Goal: Task Accomplishment & Management: Use online tool/utility

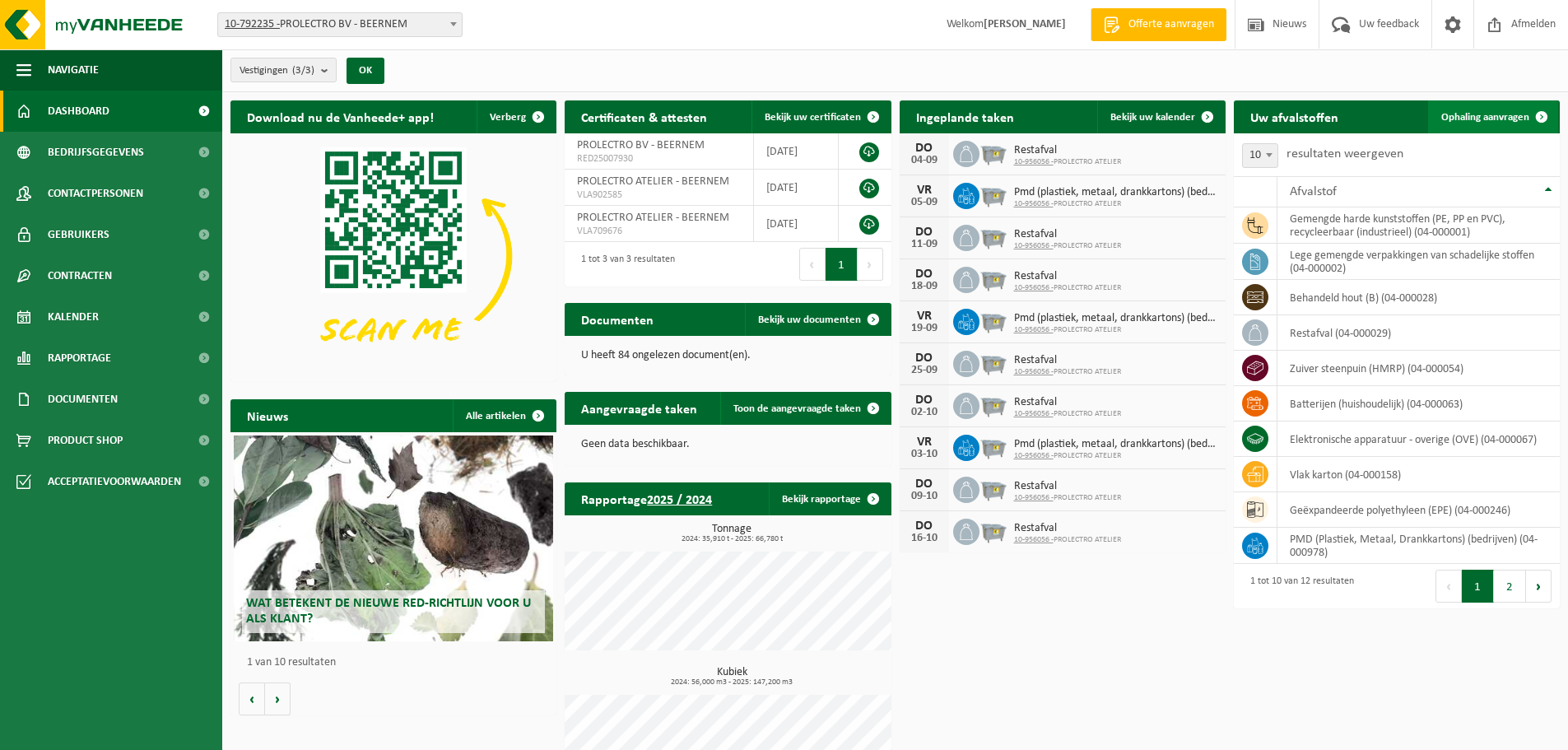
click at [1509, 124] on link "Ophaling aanvragen" at bounding box center [1493, 117] width 130 height 33
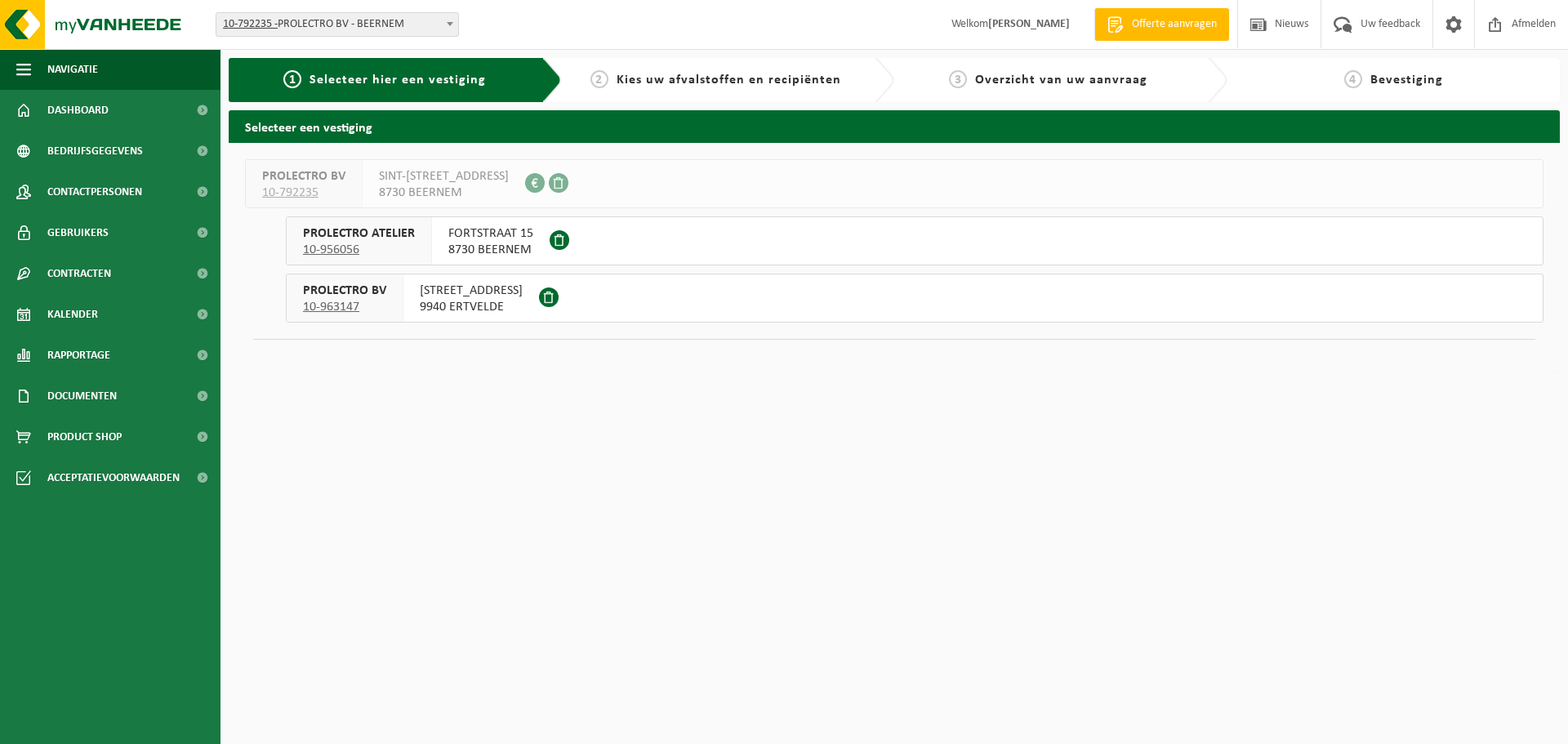
click at [497, 239] on span "FORTSTRAAT 15" at bounding box center [491, 233] width 85 height 16
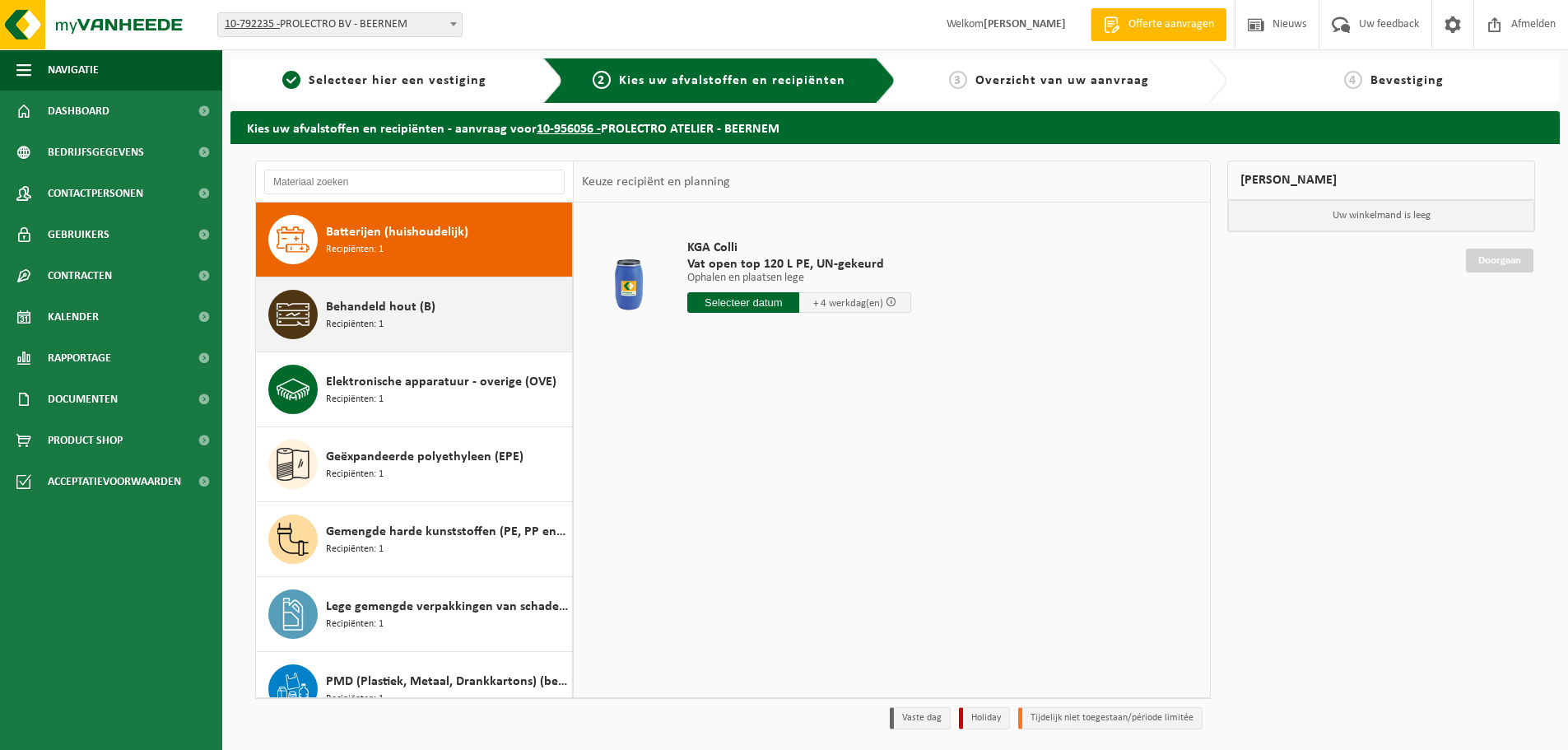
click at [383, 318] on span "Recipiënten: 1" at bounding box center [355, 325] width 58 height 16
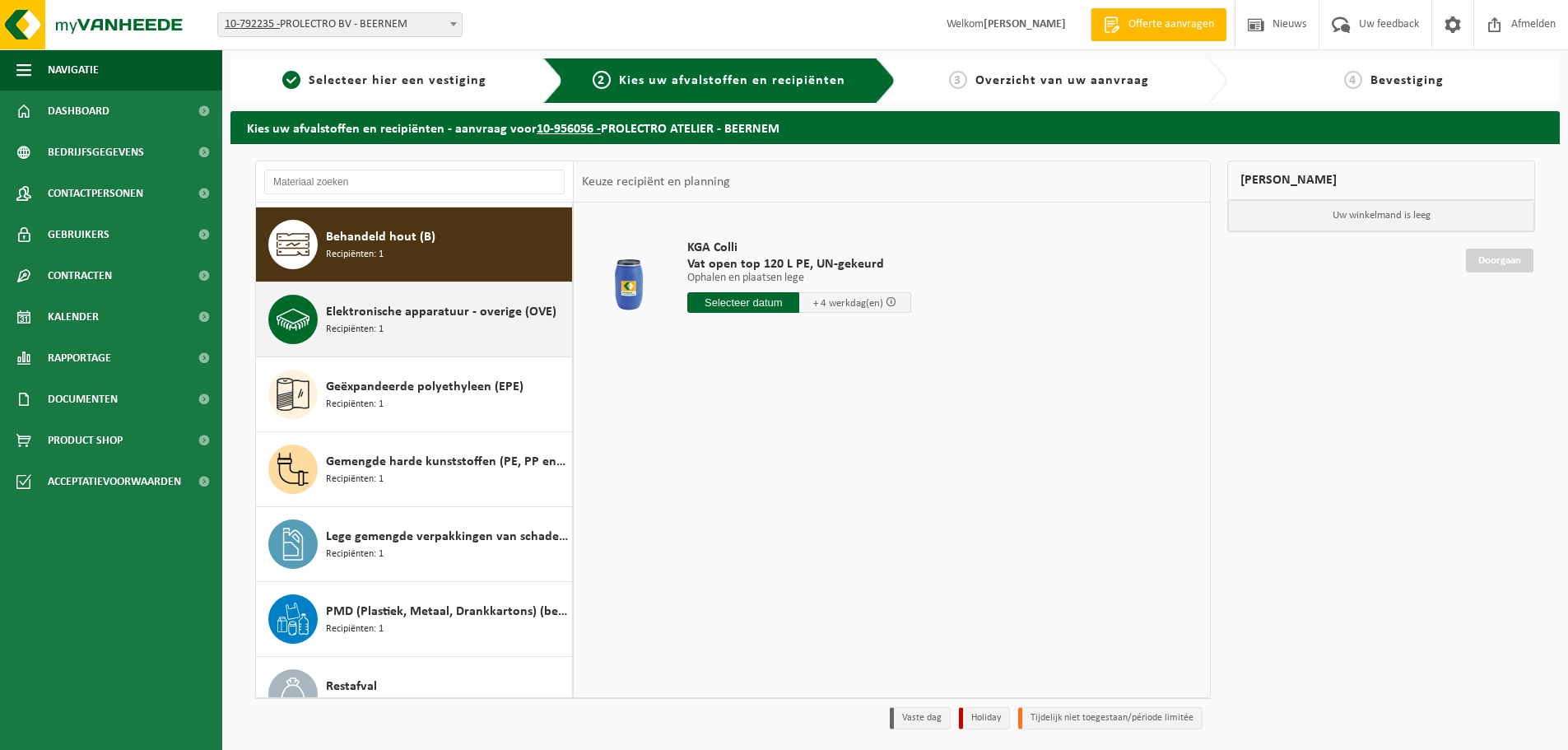
scroll to position [75, 0]
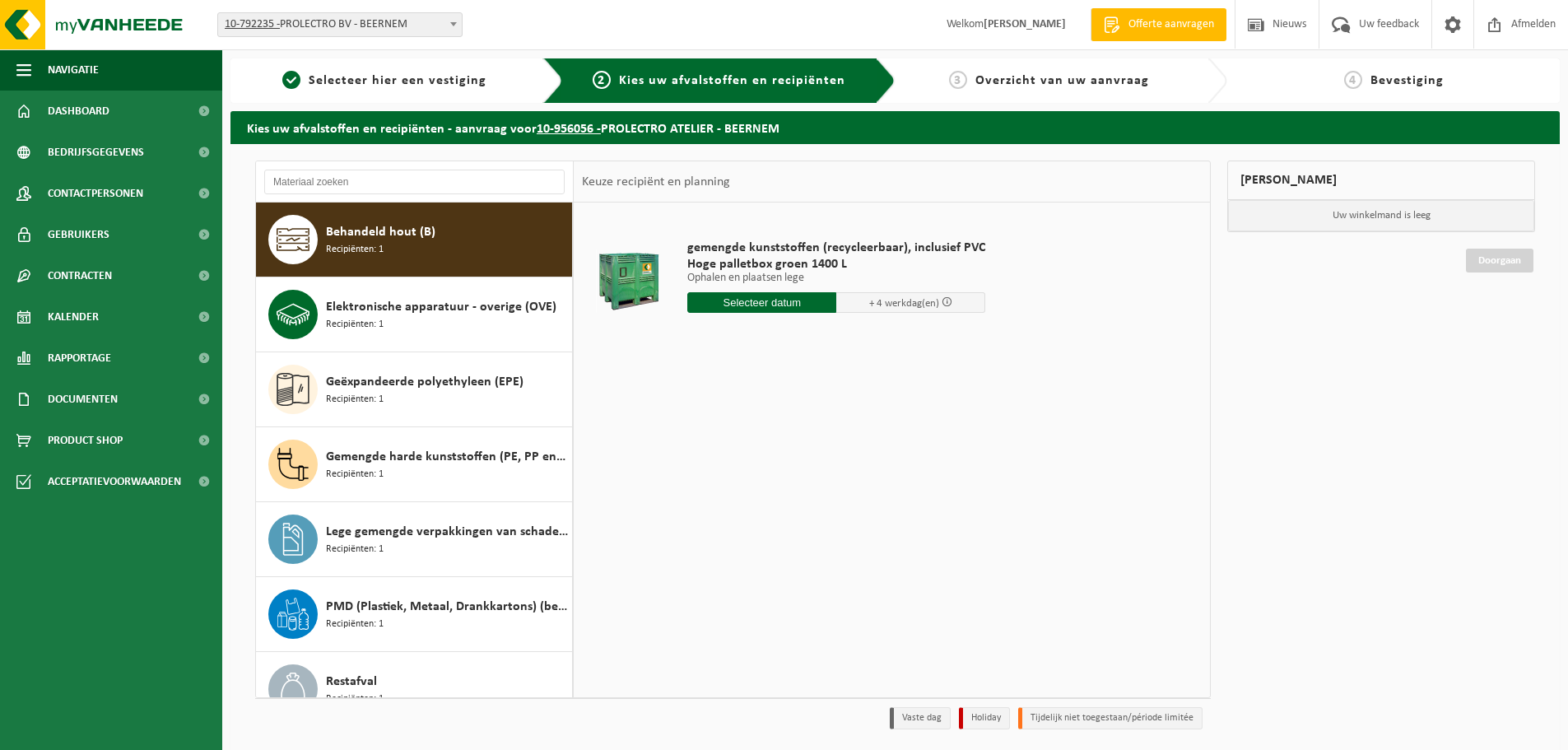
click at [767, 300] on input "text" at bounding box center [762, 303] width 149 height 21
click at [811, 508] on div "28 29 30 31 1 2 3 4 5 6 7 8 9 10 11 12 13 14 15 16 17 18 19 20 21 22 23 24 25 2…" at bounding box center [789, 449] width 202 height 132
click at [881, 337] on icon at bounding box center [874, 339] width 27 height 27
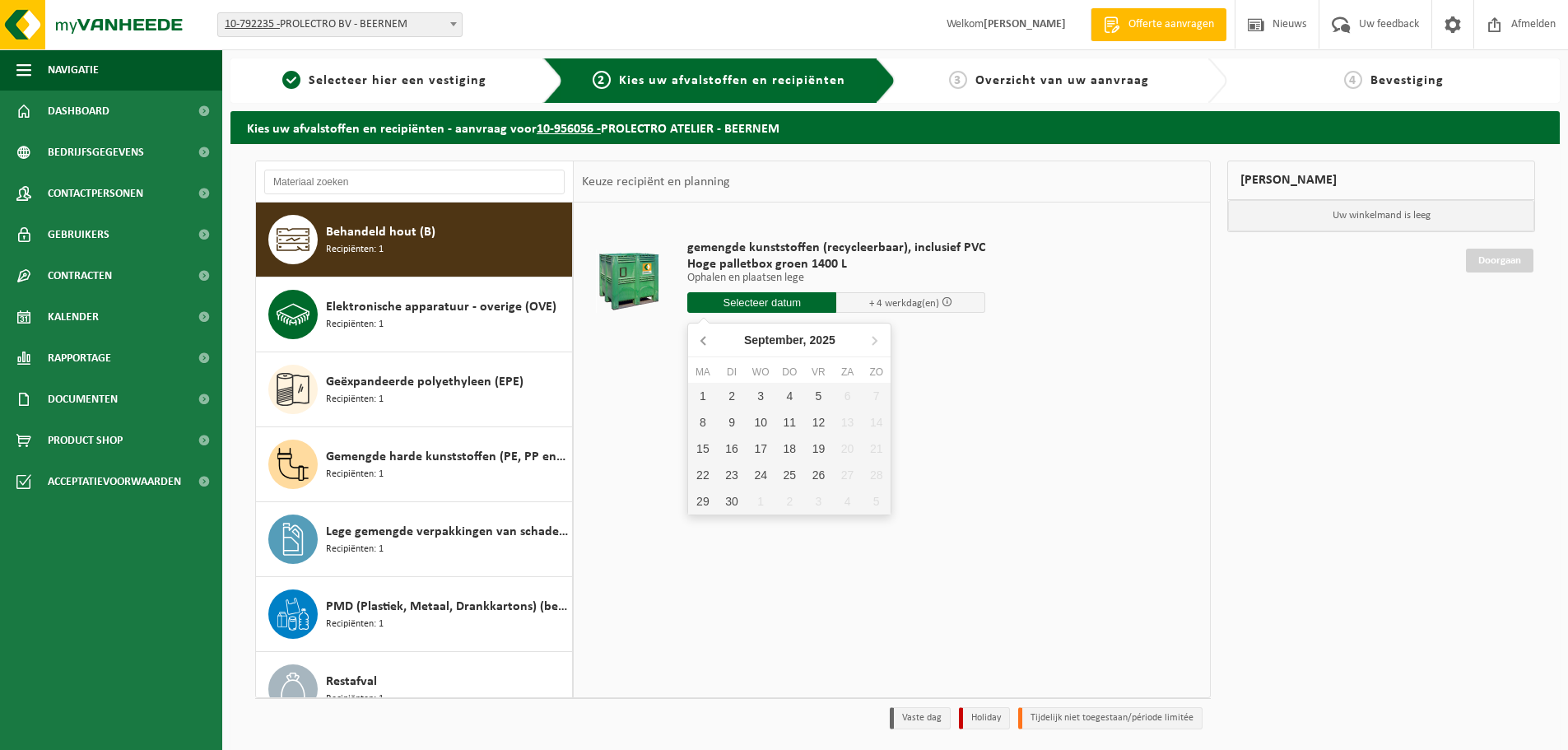
click at [706, 341] on icon at bounding box center [704, 339] width 27 height 27
click at [877, 342] on icon at bounding box center [874, 340] width 5 height 8
click at [705, 399] on div "1" at bounding box center [703, 396] width 29 height 27
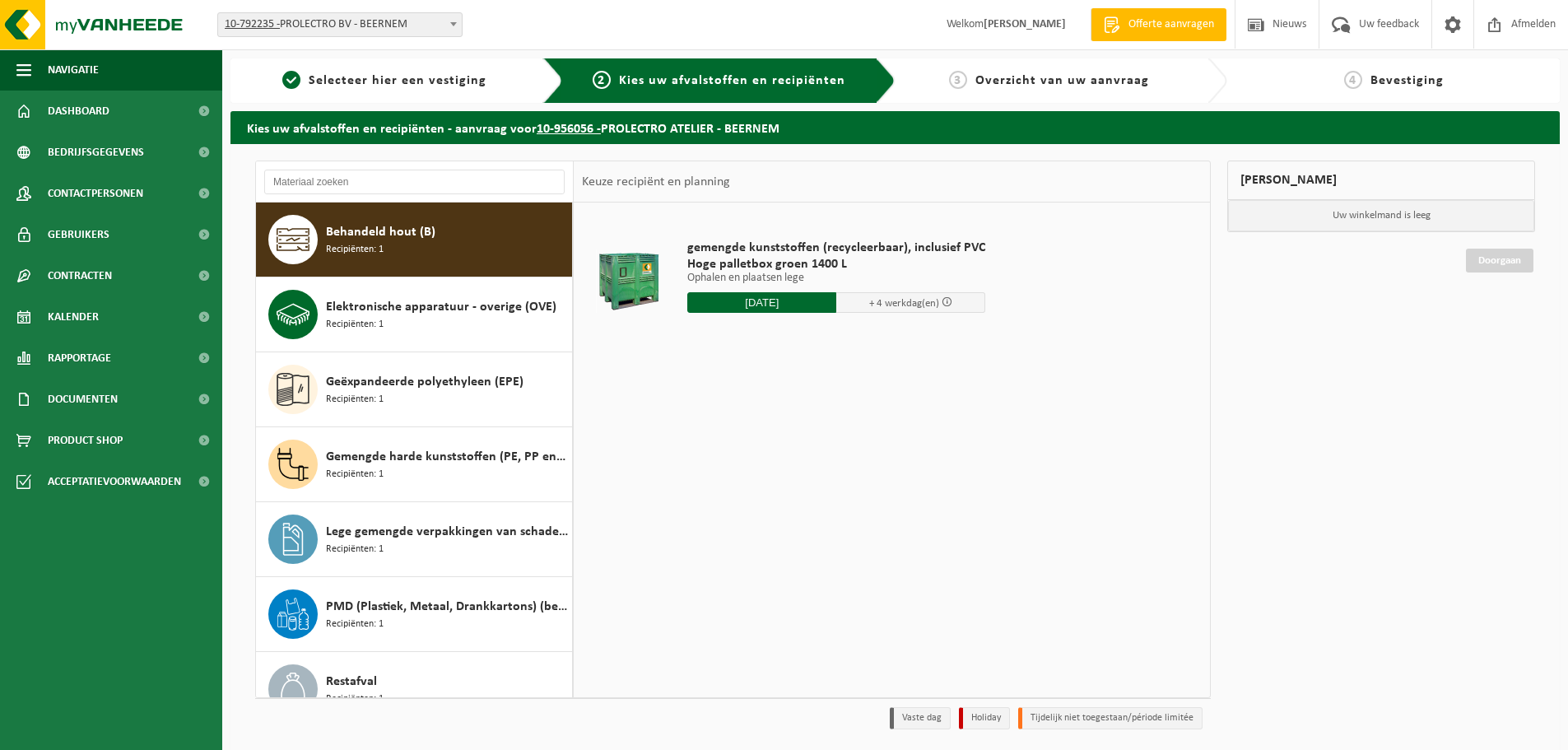
type input "Van 2025-09-01"
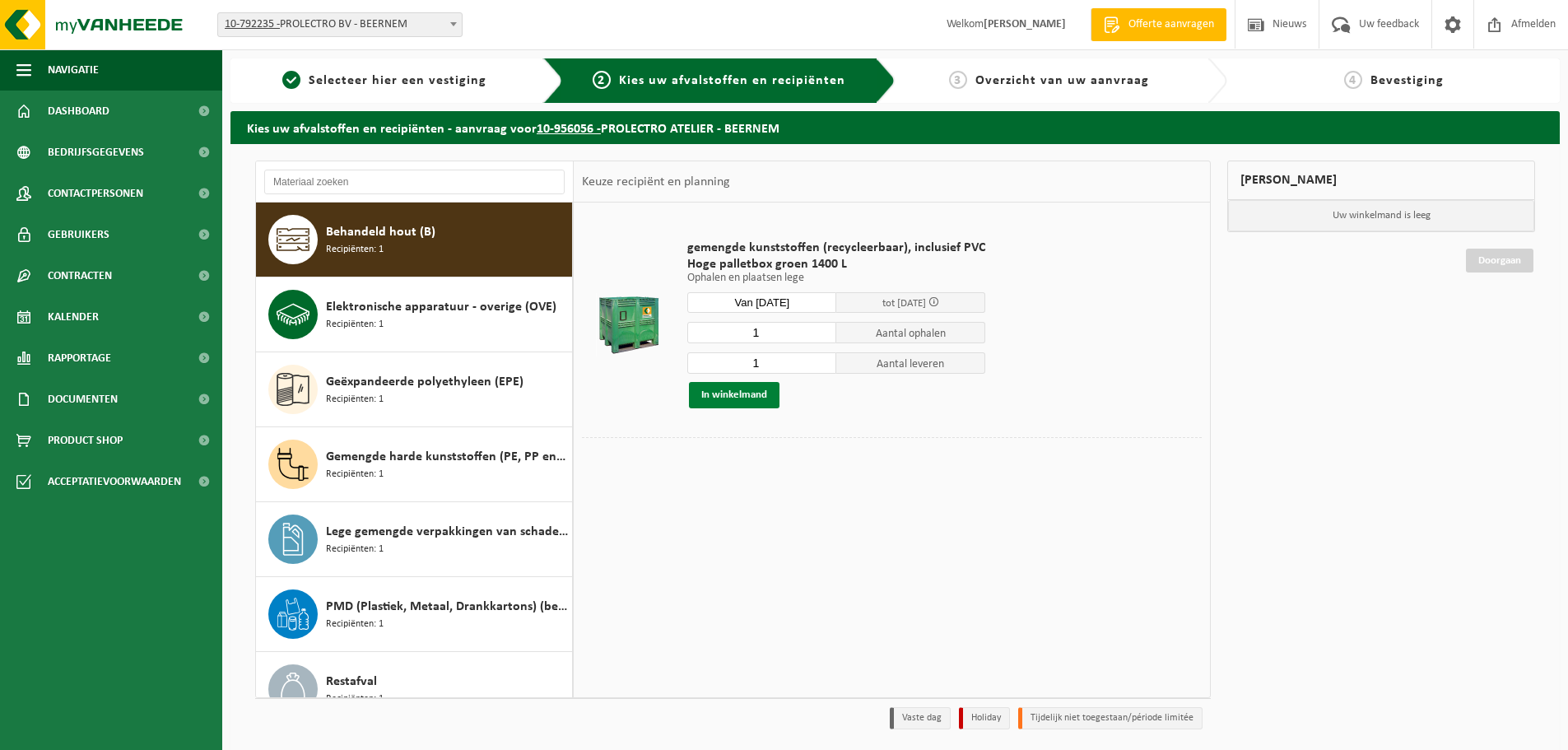
click at [710, 400] on button "In winkelmand" at bounding box center [734, 395] width 91 height 27
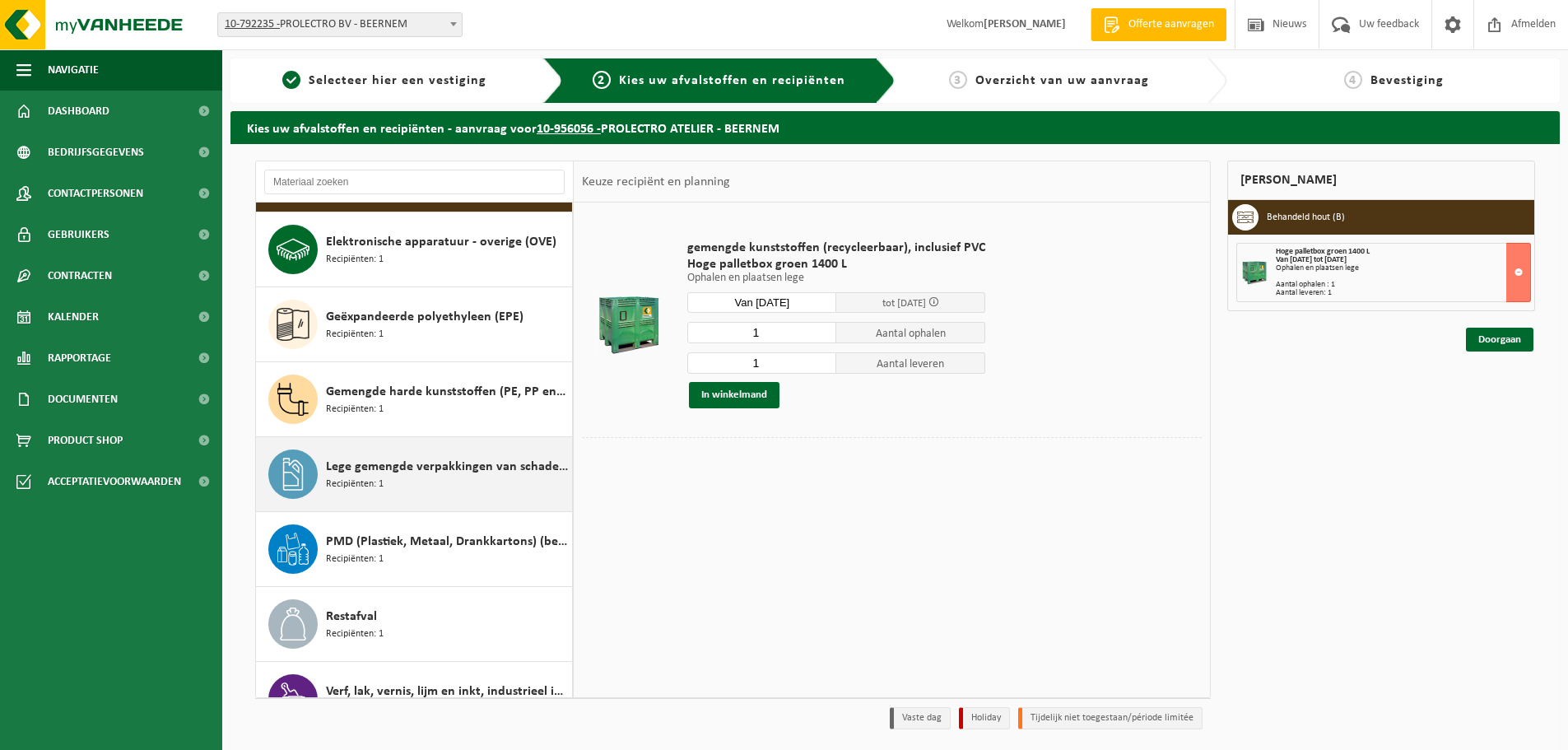
scroll to position [240, 0]
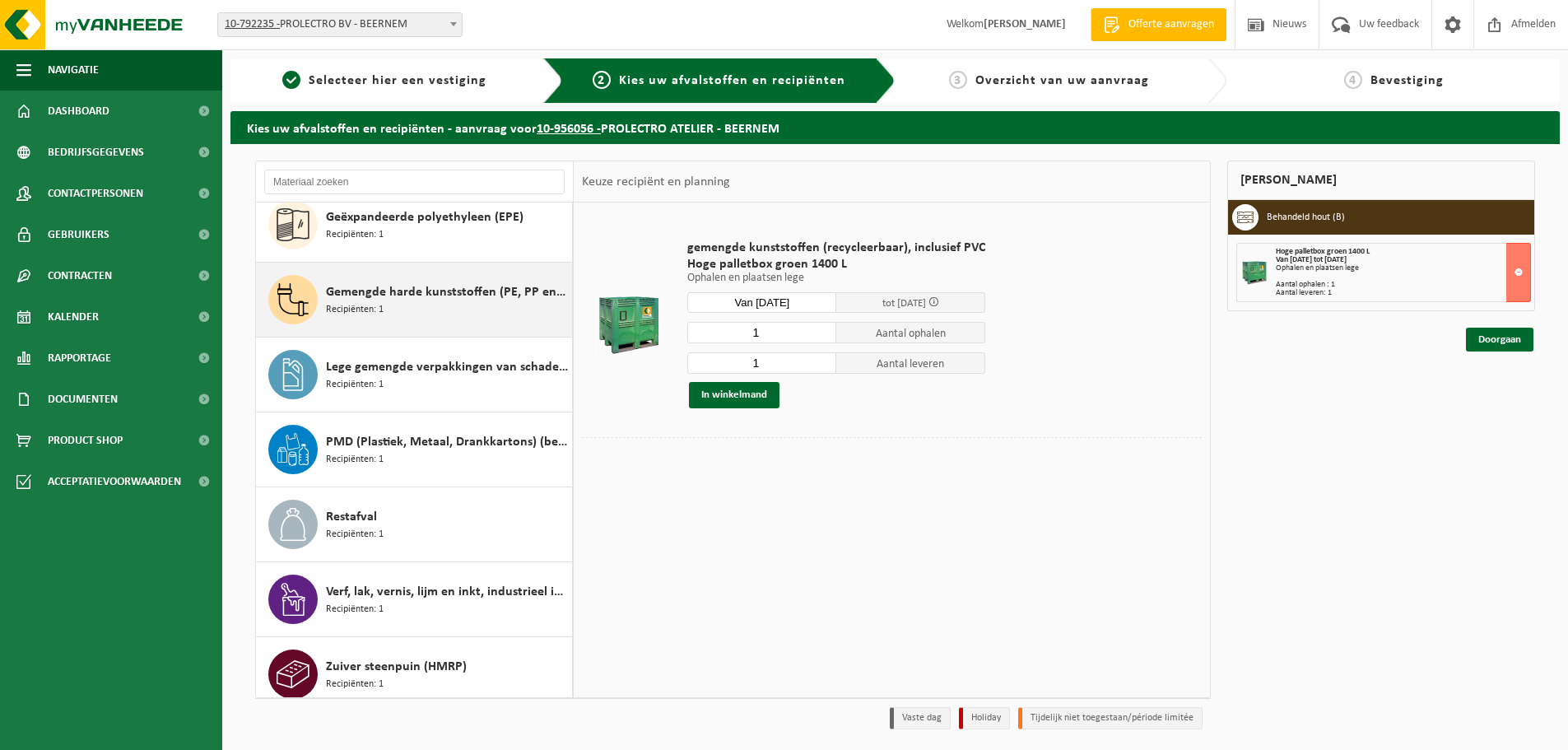
click at [407, 305] on div "Gemengde harde kunststoffen (PE, PP en PVC), recycleerbaar (industrieel) Recipi…" at bounding box center [447, 300] width 242 height 49
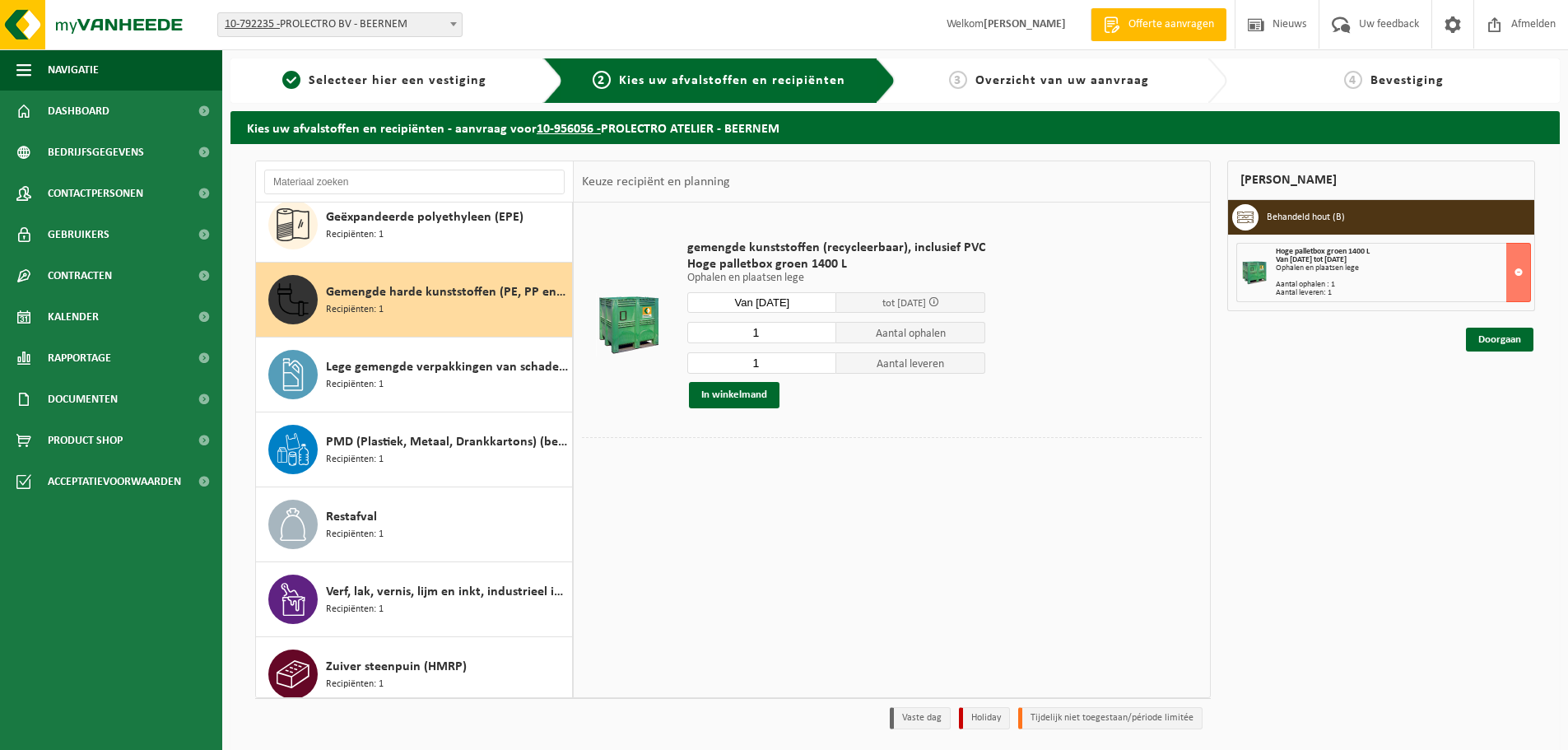
scroll to position [253, 0]
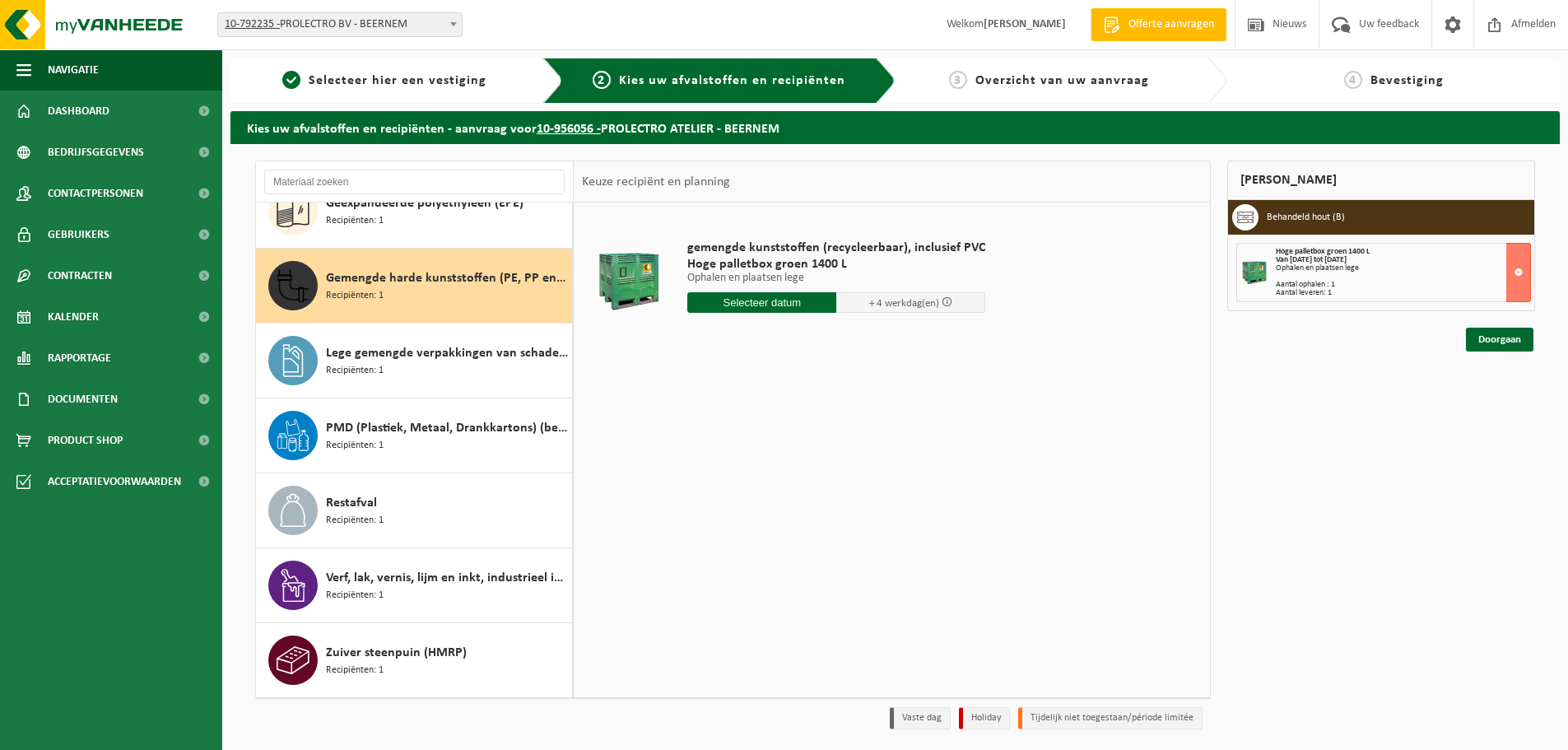
click at [719, 298] on input "text" at bounding box center [762, 303] width 149 height 21
click at [880, 345] on icon at bounding box center [874, 339] width 27 height 27
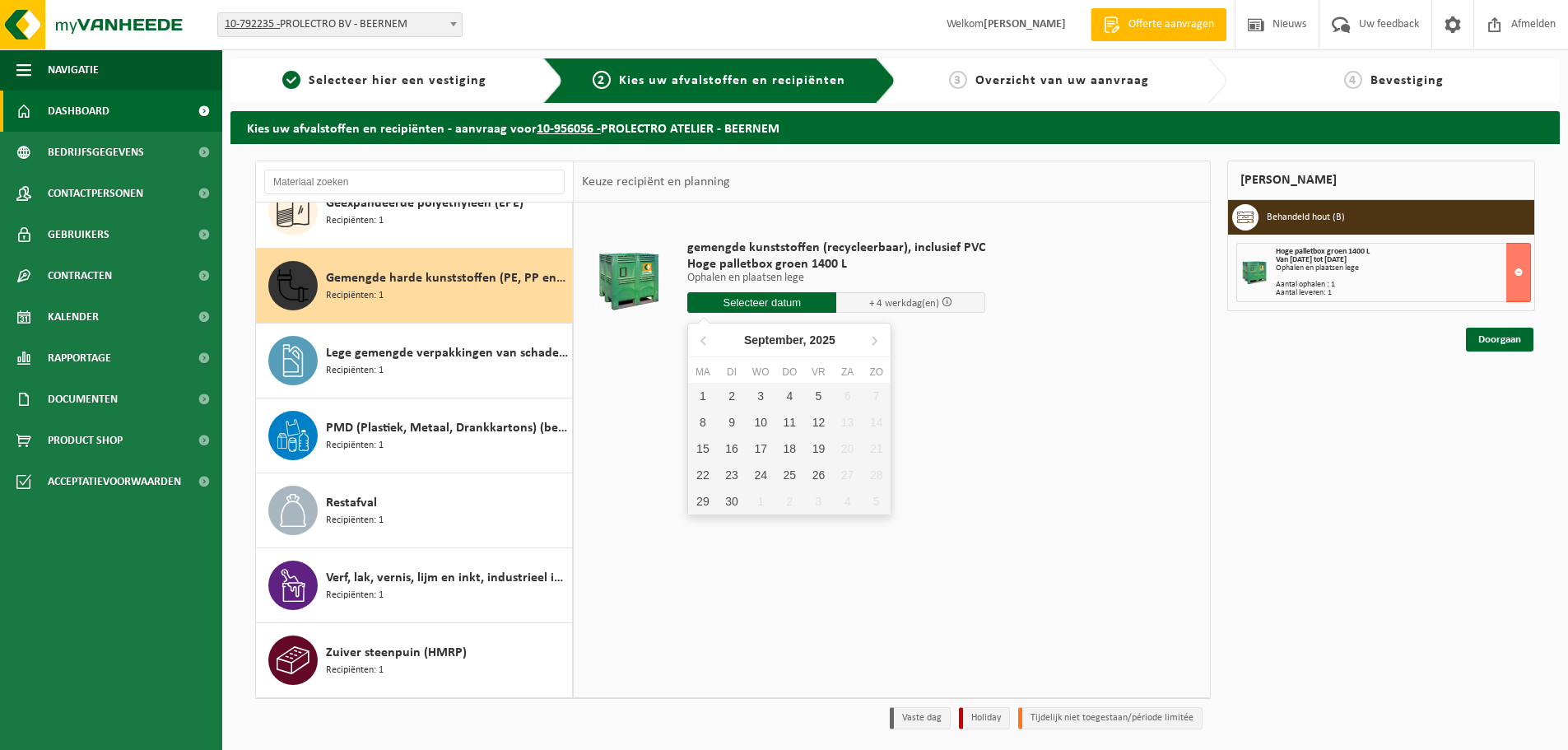
click at [96, 109] on span "Dashboard" at bounding box center [79, 111] width 62 height 41
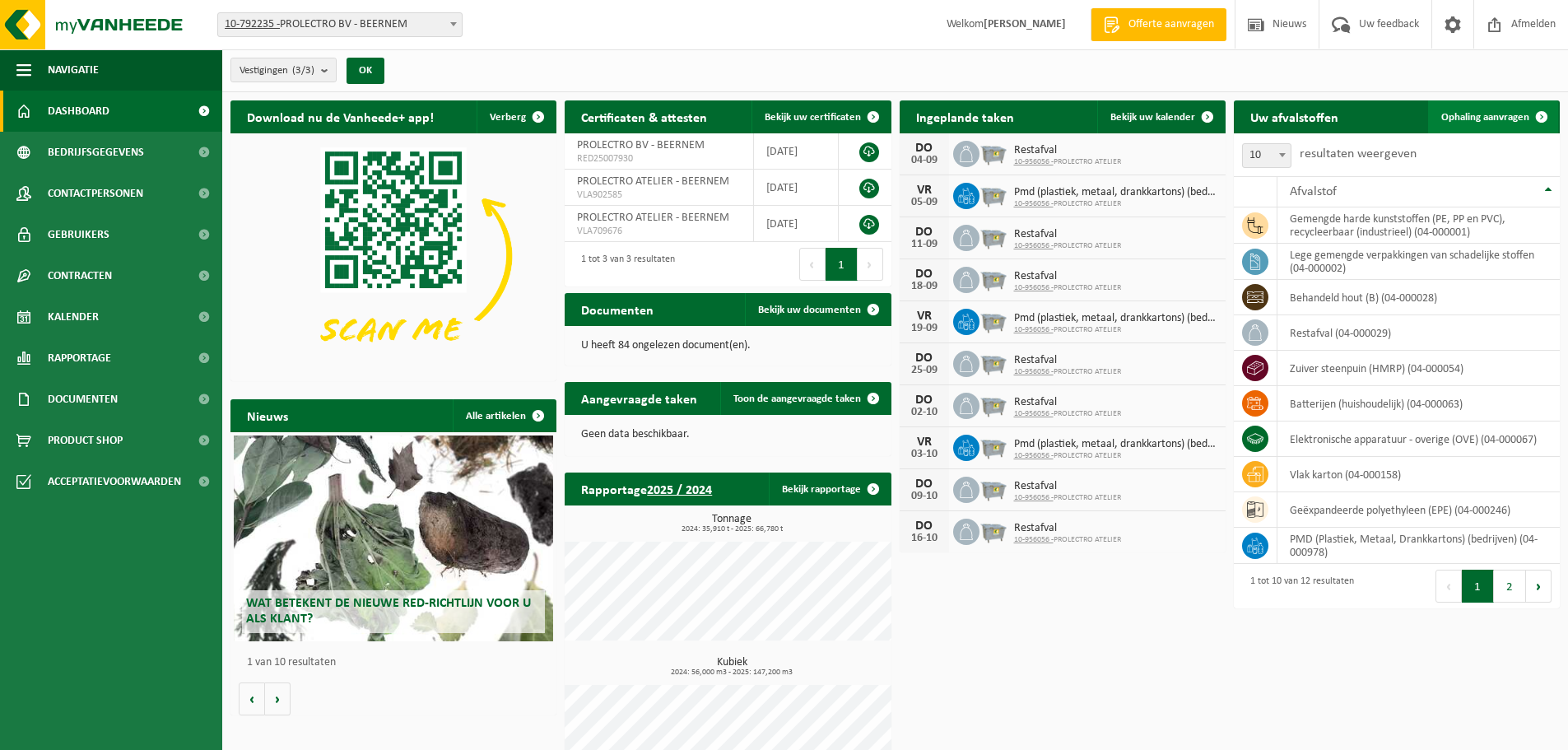
click at [1495, 119] on span "Ophaling aanvragen" at bounding box center [1485, 117] width 88 height 11
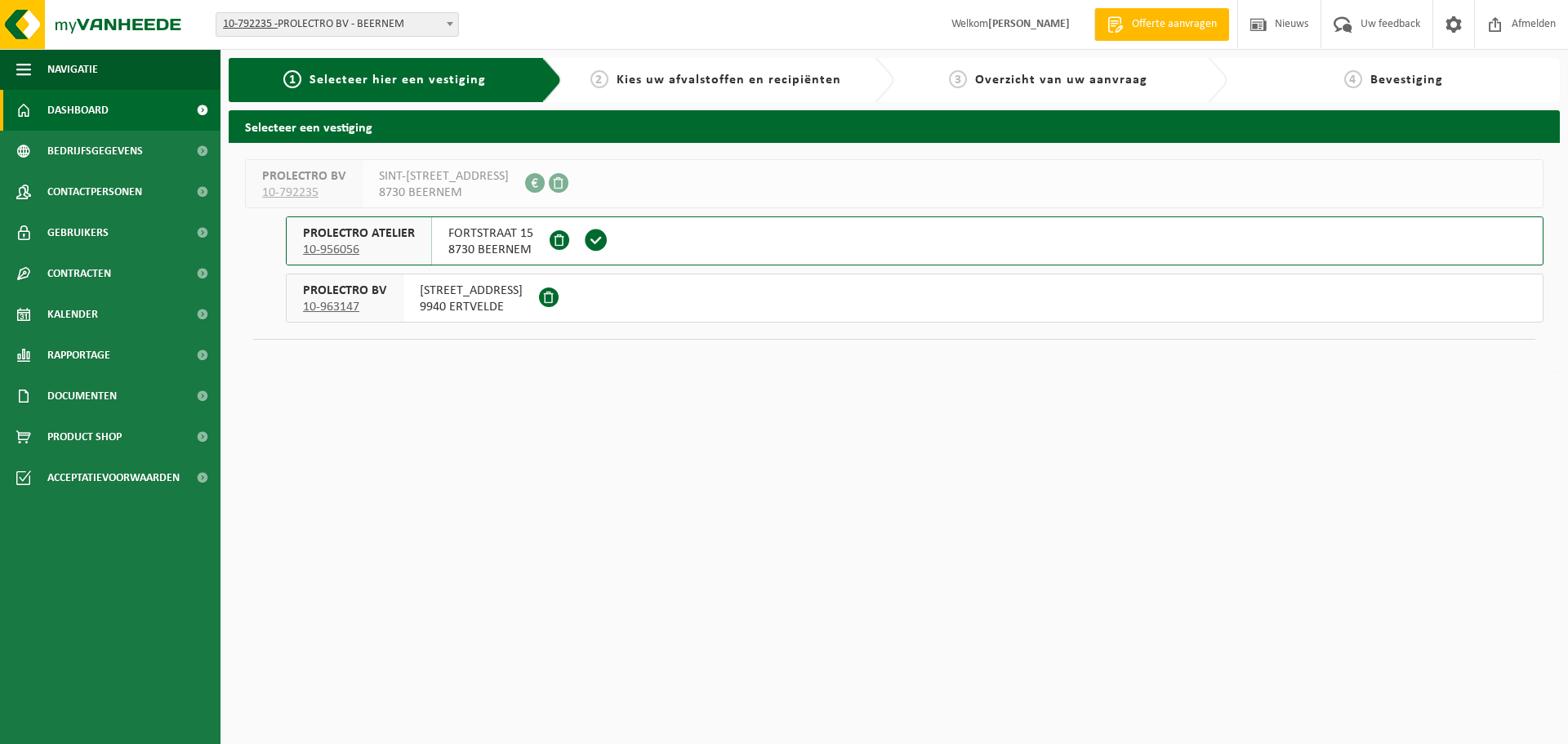
click at [106, 106] on span "Dashboard" at bounding box center [78, 110] width 62 height 41
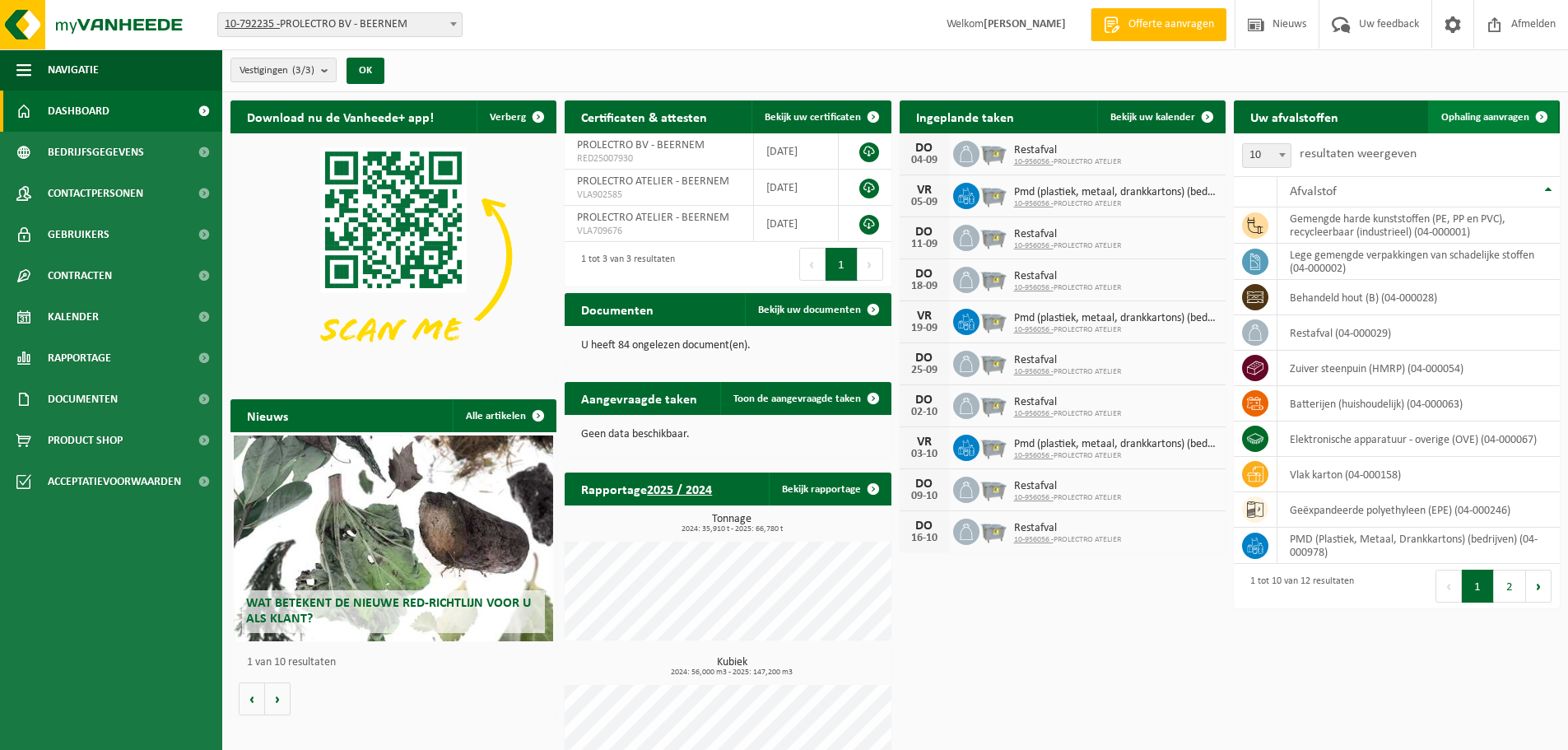
click at [1474, 114] on span "Ophaling aanvragen" at bounding box center [1485, 117] width 88 height 11
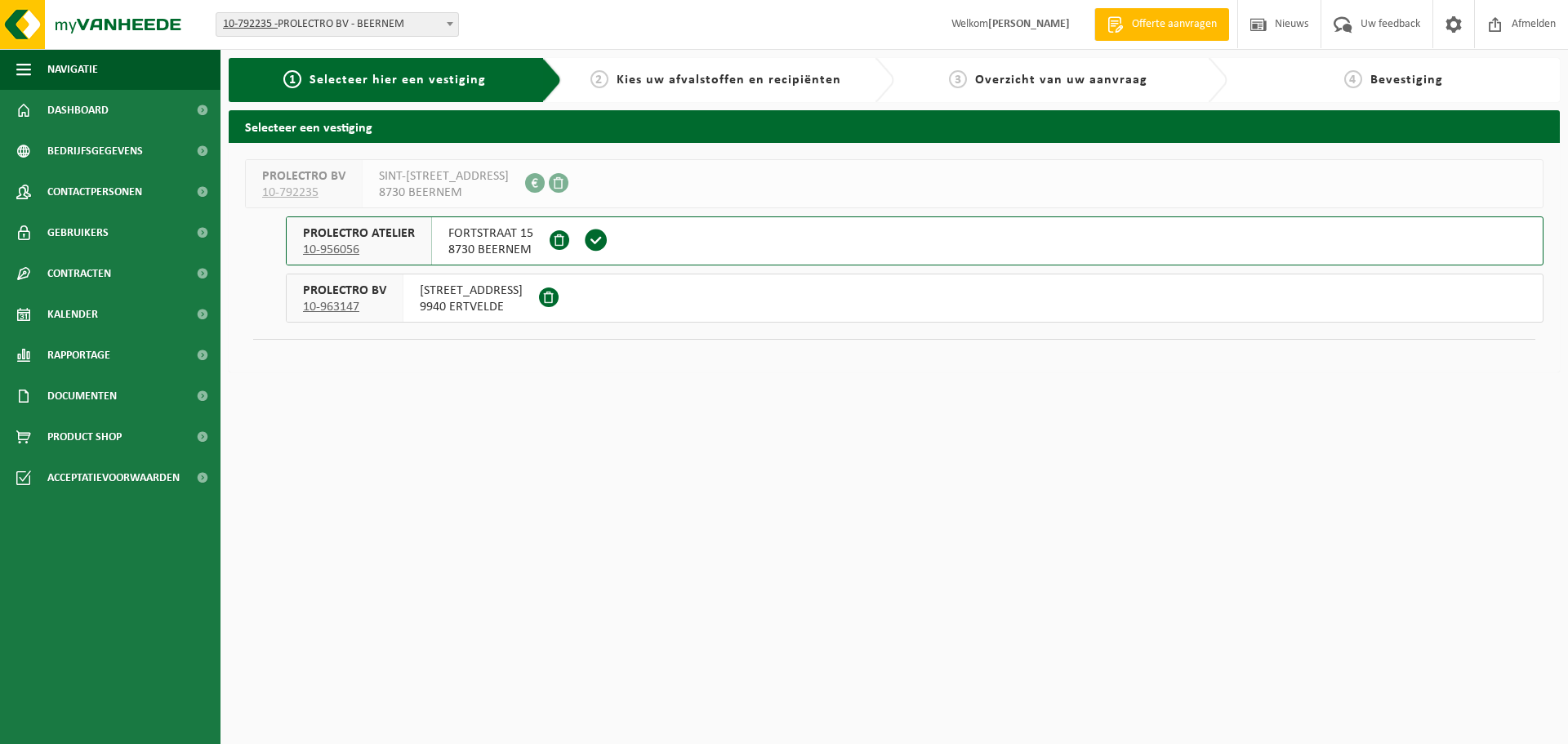
click at [479, 252] on span "8730 BEERNEM" at bounding box center [491, 250] width 85 height 16
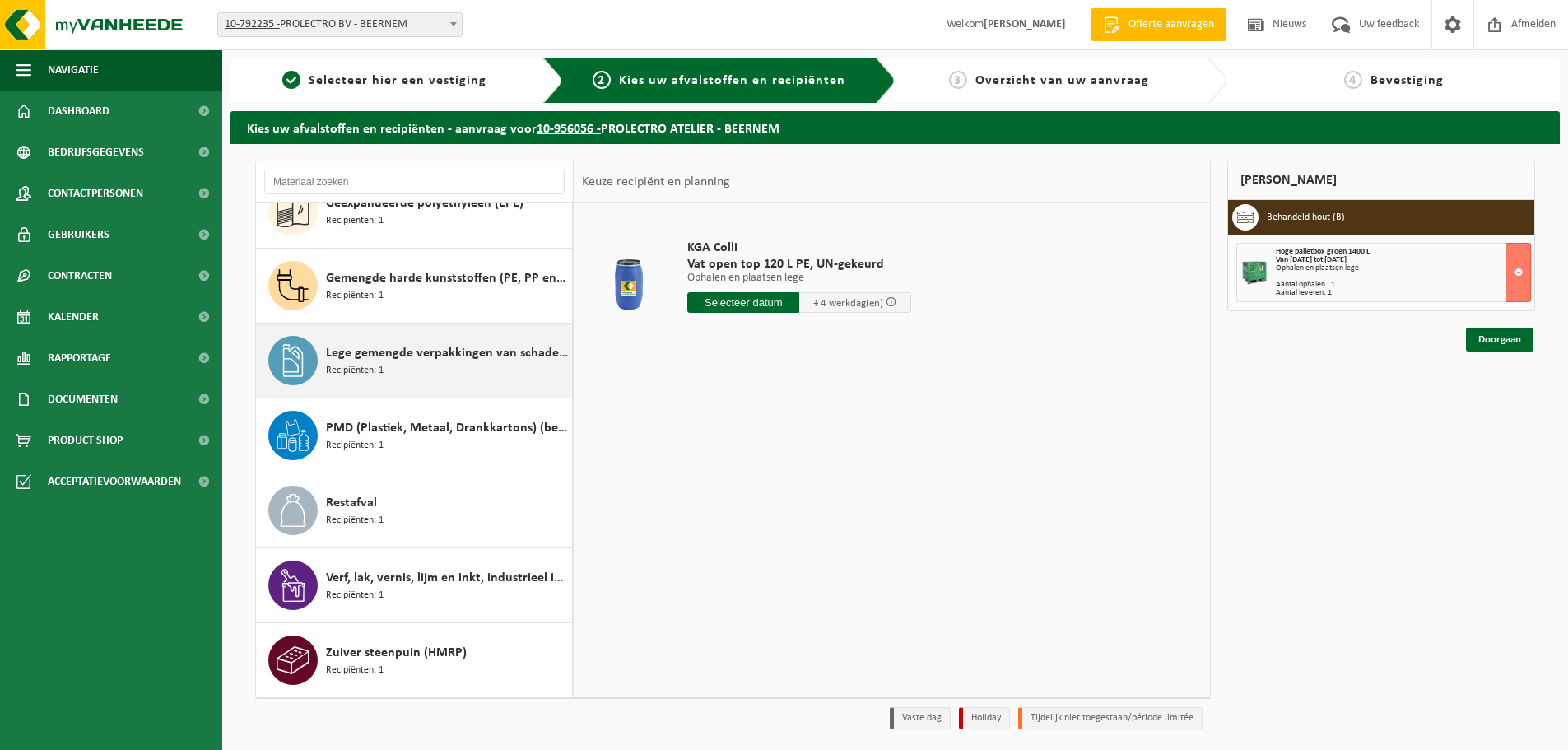
scroll to position [54, 0]
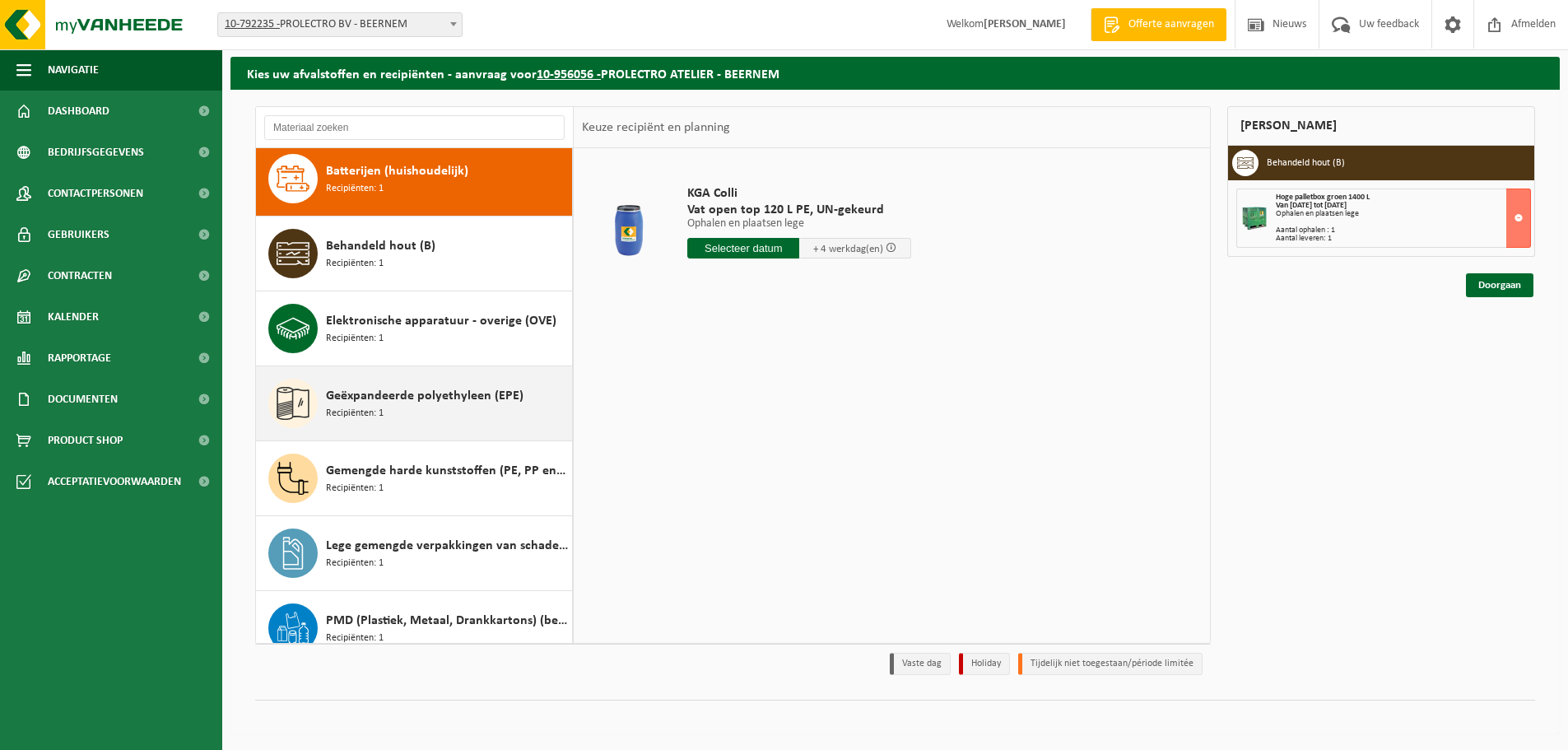
click at [437, 404] on span "Geëxpandeerde polyethyleen (EPE)" at bounding box center [425, 396] width 197 height 20
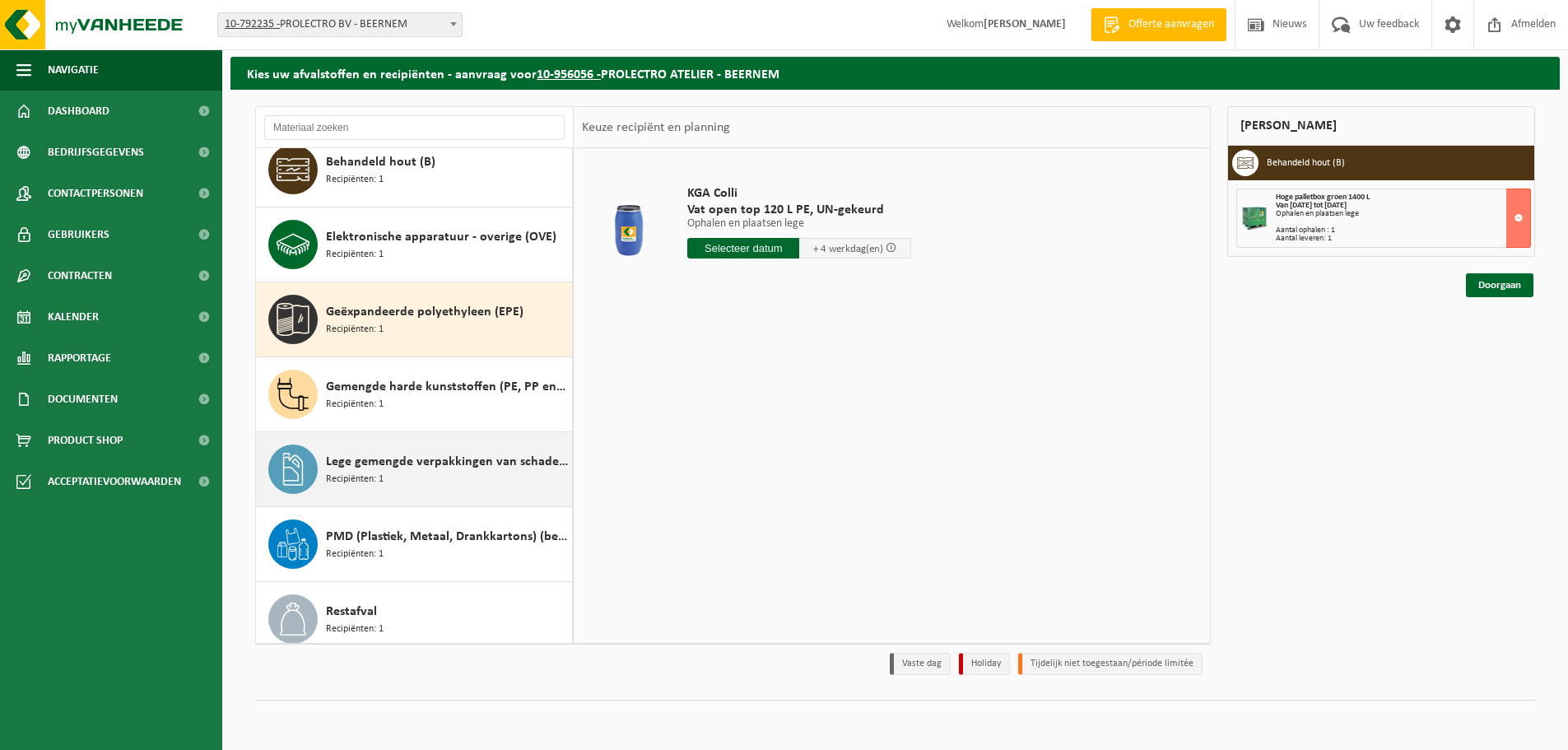
scroll to position [225, 0]
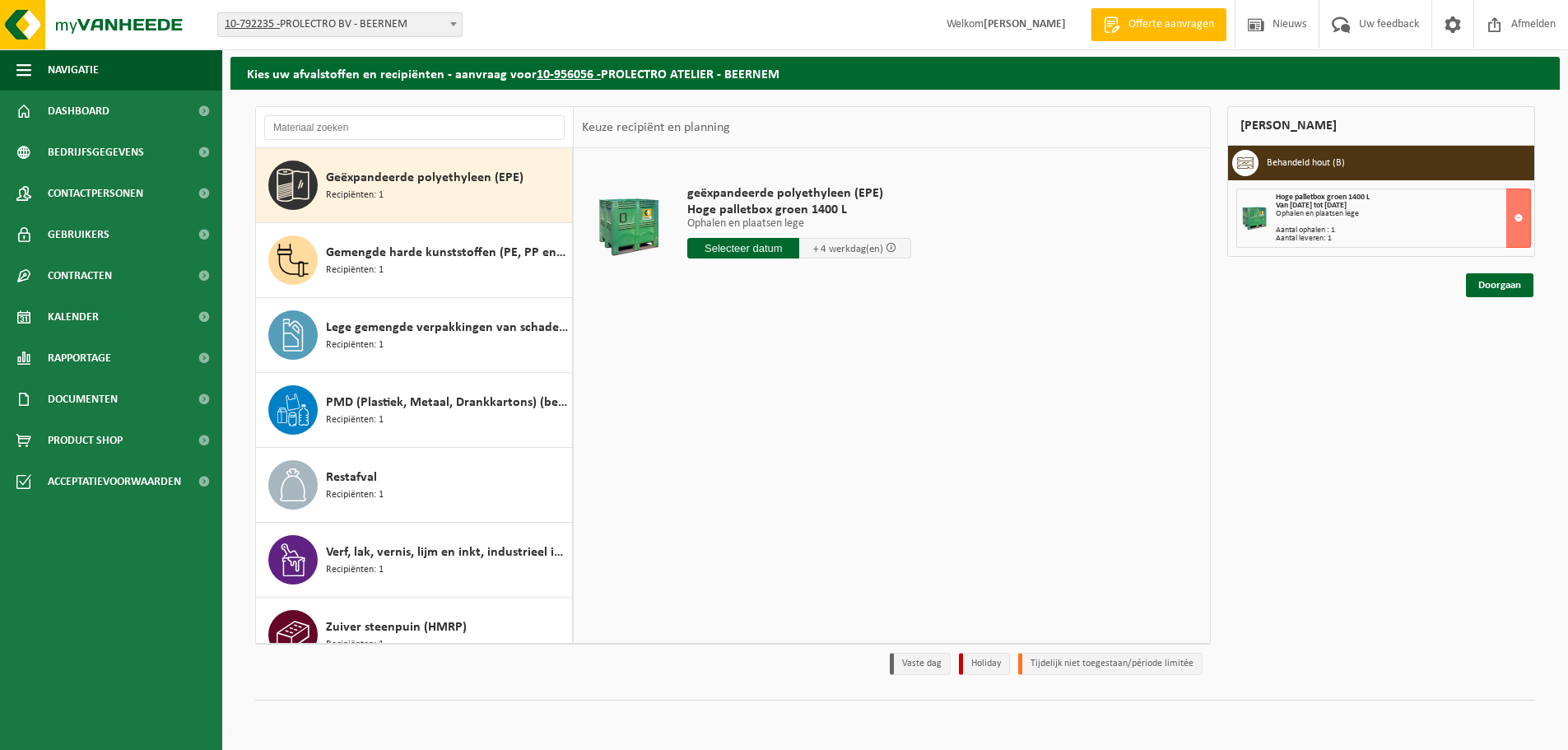
click at [771, 244] on input "text" at bounding box center [743, 248] width 112 height 21
click at [872, 284] on icon at bounding box center [874, 286] width 5 height 8
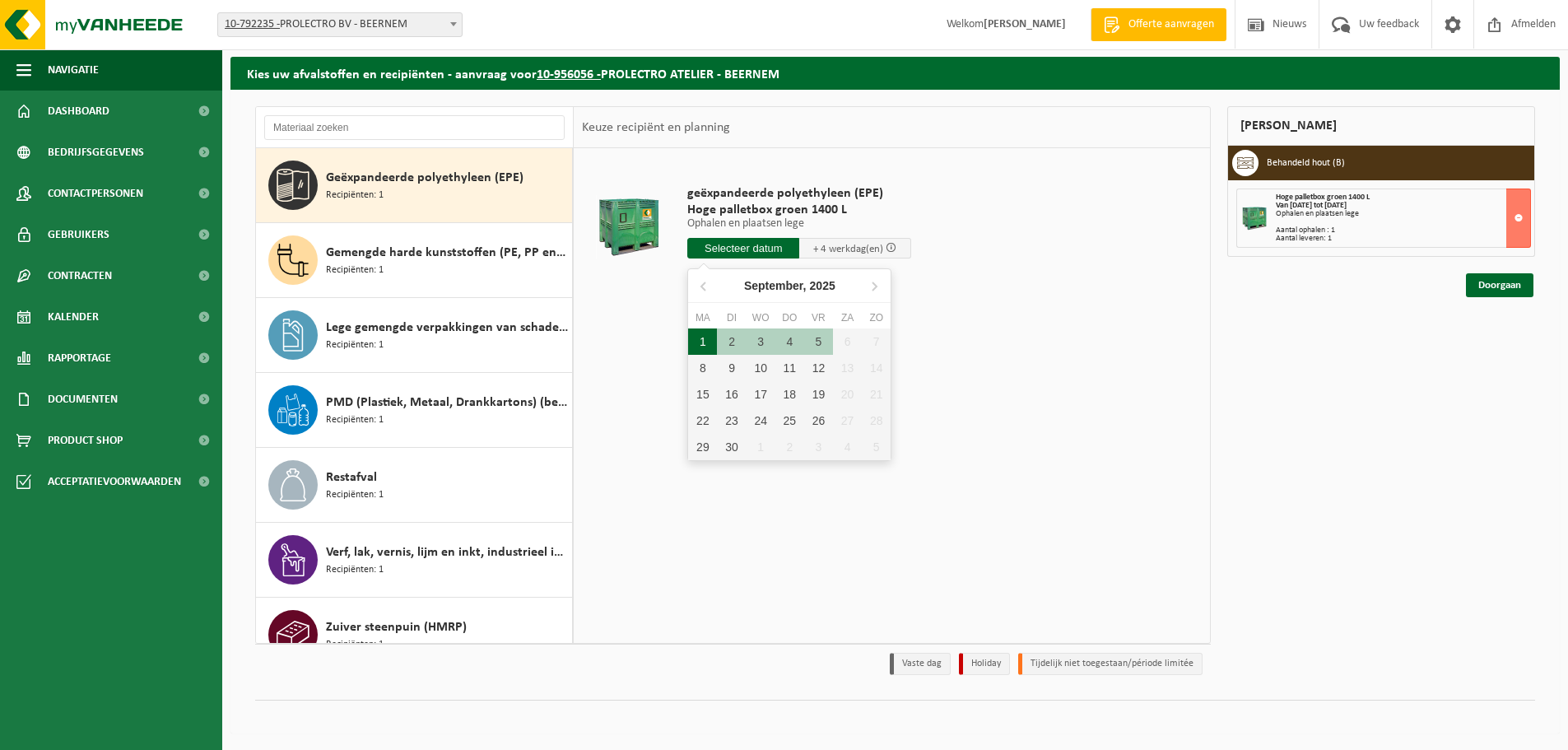
click at [709, 338] on div "1" at bounding box center [703, 341] width 29 height 27
type input "Van 2025-09-01"
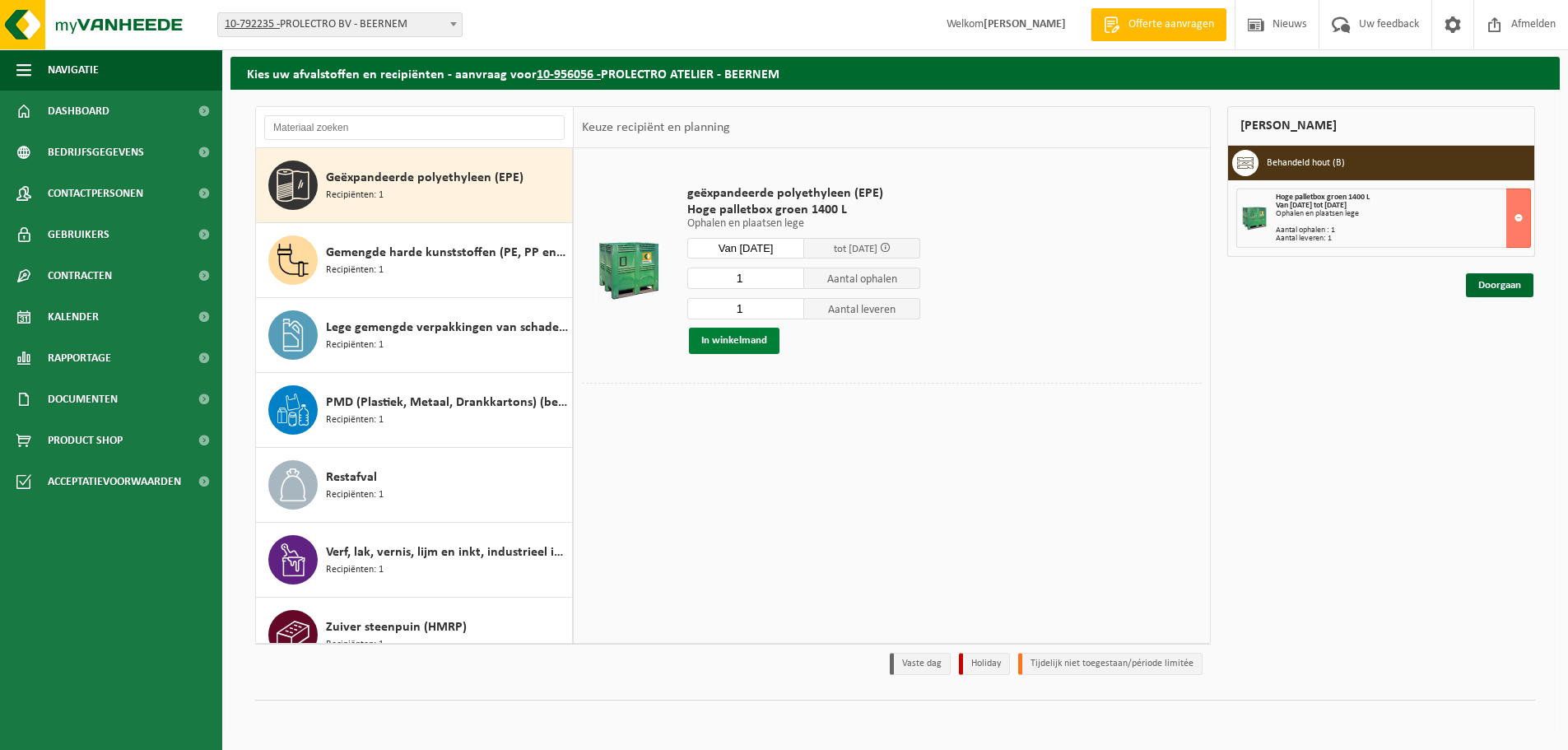
click at [731, 340] on button "In winkelmand" at bounding box center [734, 340] width 91 height 27
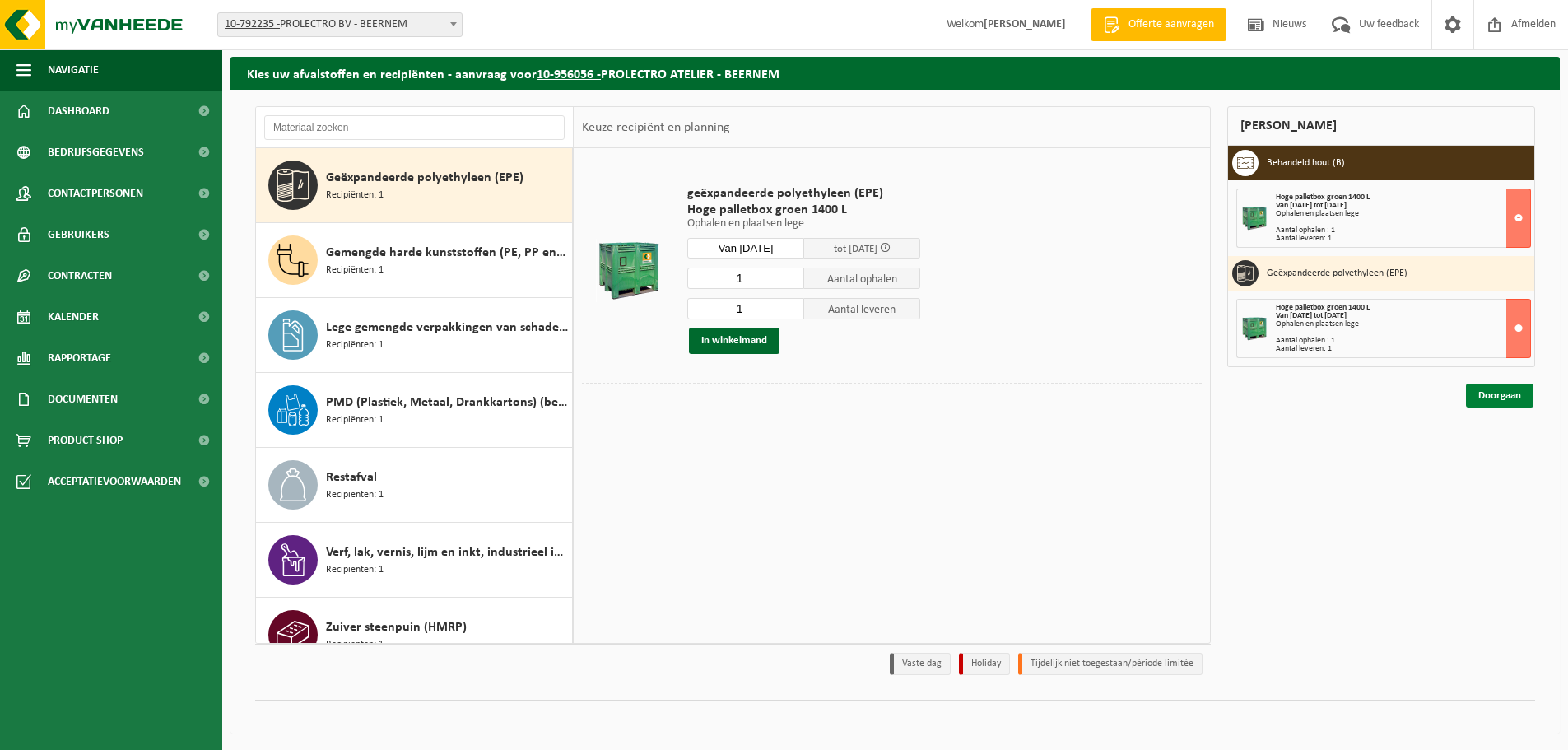
click at [1480, 399] on link "Doorgaan" at bounding box center [1499, 396] width 68 height 24
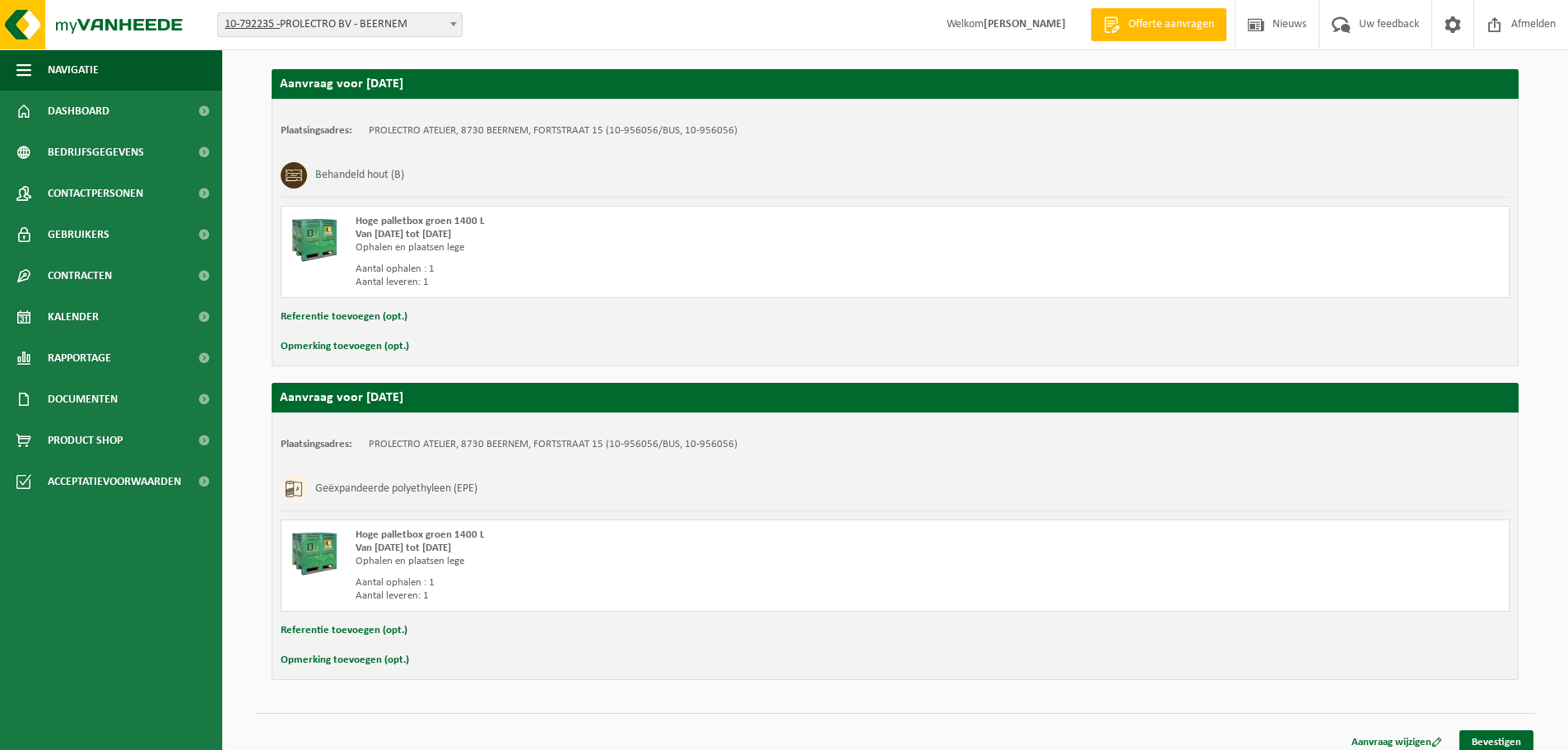
scroll to position [284, 0]
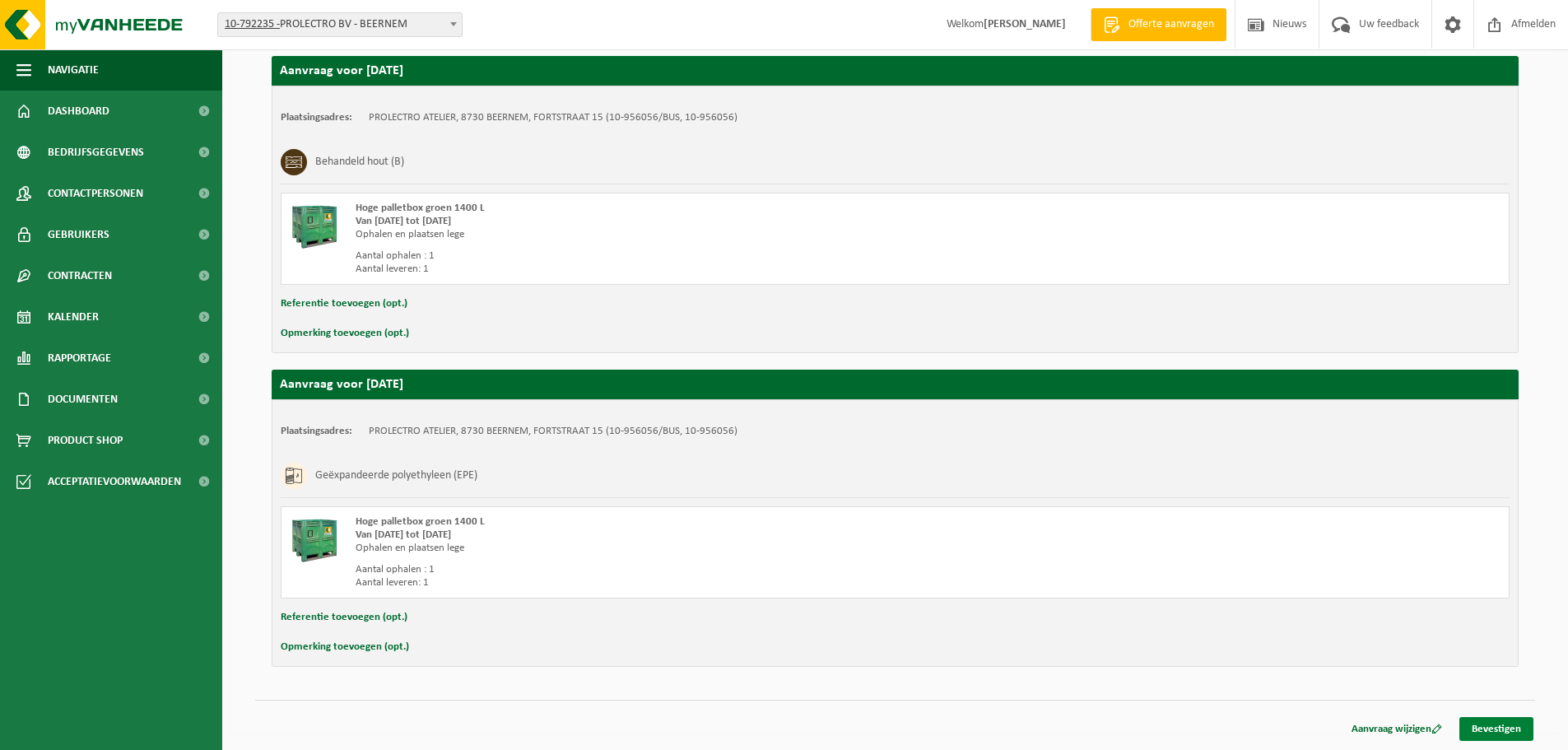
click at [1516, 730] on link "Bevestigen" at bounding box center [1496, 729] width 74 height 24
